Goal: Task Accomplishment & Management: Complete application form

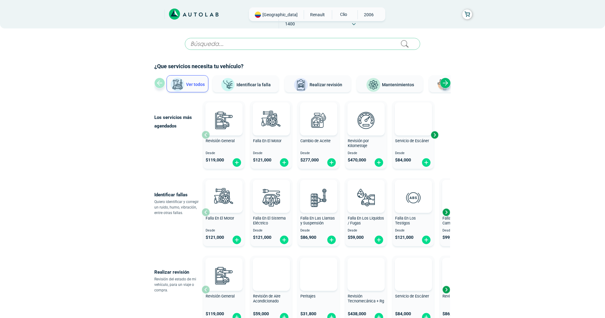
click at [324, 85] on span "Realizar revisión" at bounding box center [326, 84] width 33 height 5
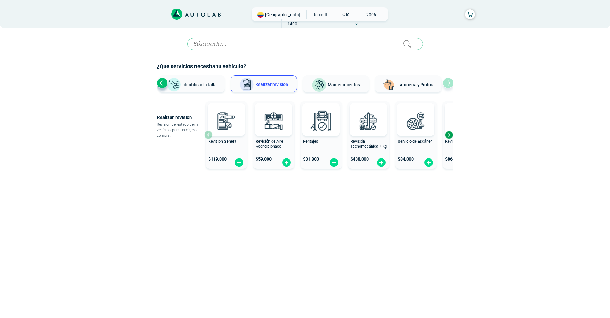
click at [448, 135] on div "Next slide" at bounding box center [448, 134] width 9 height 9
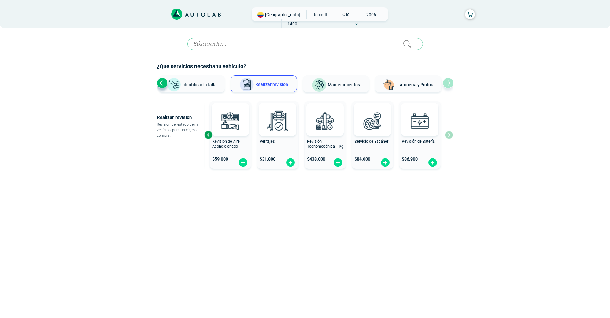
click at [448, 135] on div "Revisión General $ 119,000 Revisión de Aire Acondicionado $ 59,000 Peritajes $ …" at bounding box center [328, 134] width 249 height 73
click at [206, 135] on div "Previous slide" at bounding box center [208, 134] width 9 height 9
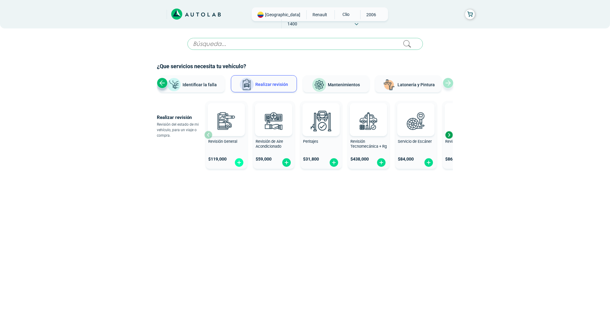
click at [240, 164] on img at bounding box center [239, 162] width 10 height 9
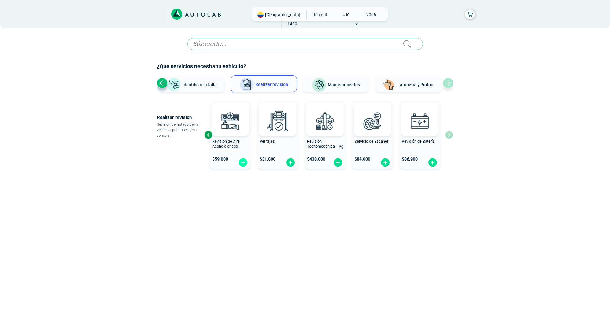
click at [242, 161] on img at bounding box center [243, 162] width 10 height 9
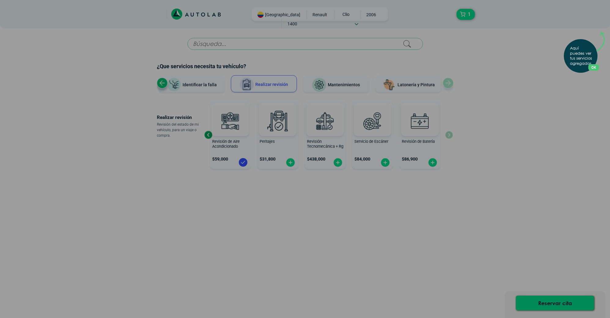
click at [517, 158] on div "Aquí puedes ver tus servicios agregados. OK .aex,.bex{fill:none!important;strok…" at bounding box center [305, 159] width 610 height 318
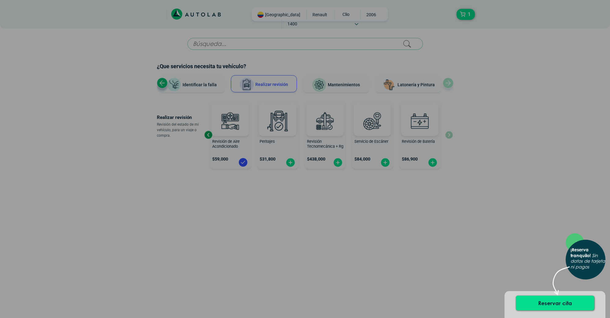
click at [288, 166] on div "× ¡Reserva tranquilo! Sin datos de tarjeta ni pagos" at bounding box center [305, 159] width 610 height 318
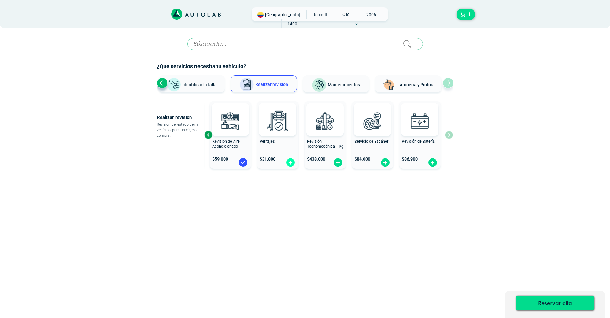
click at [290, 164] on img at bounding box center [291, 162] width 10 height 9
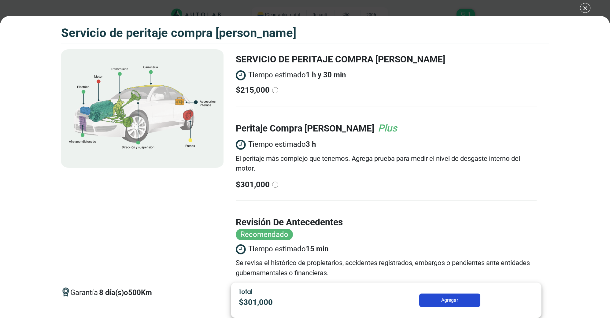
scroll to position [49, 0]
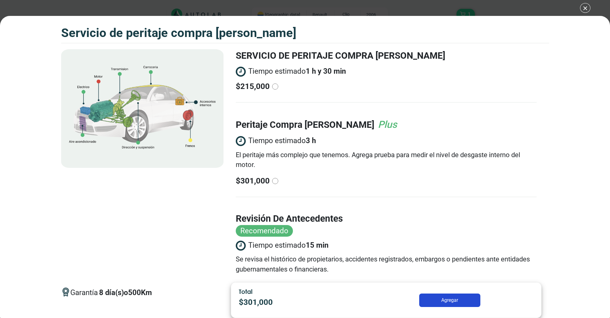
click at [273, 181] on input "radio" at bounding box center [275, 181] width 6 height 6
radio input "true"
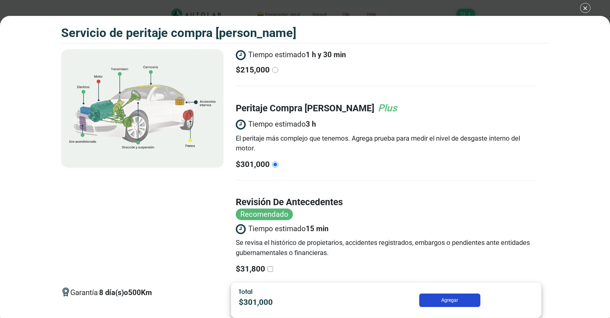
scroll to position [81, 0]
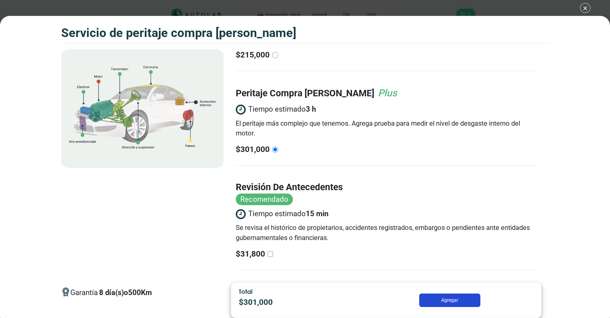
click at [271, 253] on input "revisión de antecedentes Recomendado Tiempo estimado 15 min Se revisa el histór…" at bounding box center [271, 254] width 6 height 6
checkbox input "true"
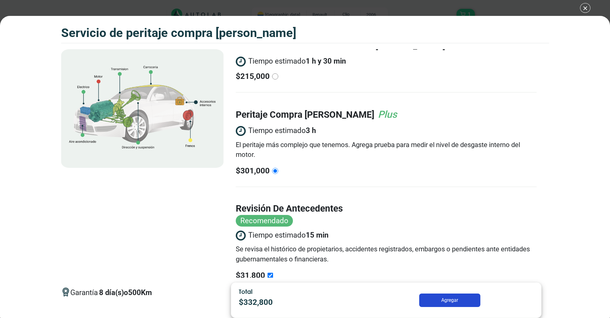
scroll to position [0, 0]
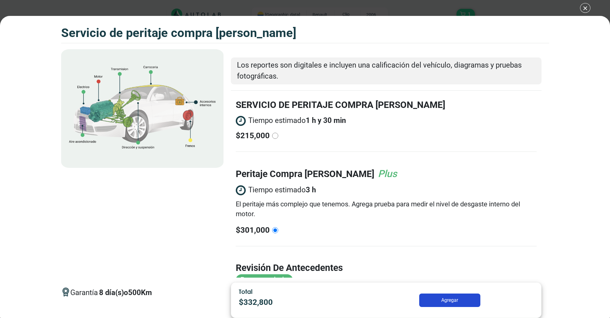
click at [275, 134] on input "radio" at bounding box center [275, 136] width 6 height 6
radio input "true"
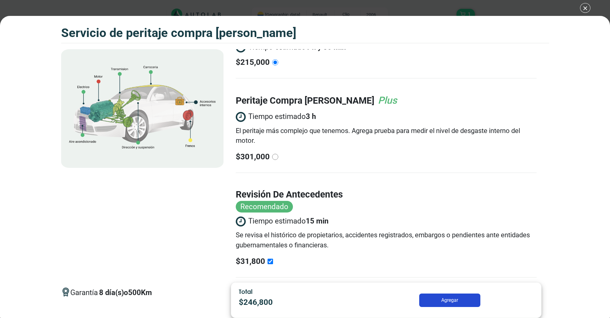
scroll to position [81, 0]
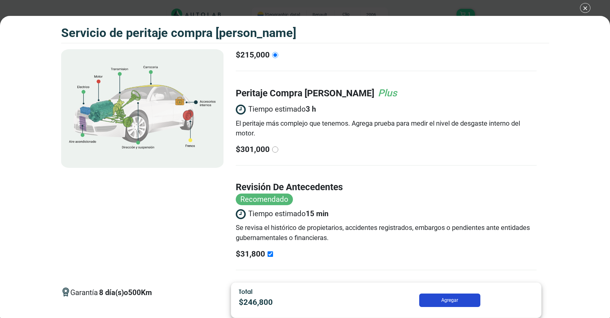
click at [276, 149] on input "radio" at bounding box center [275, 149] width 6 height 6
radio input "true"
radio input "false"
